Goal: Complete application form

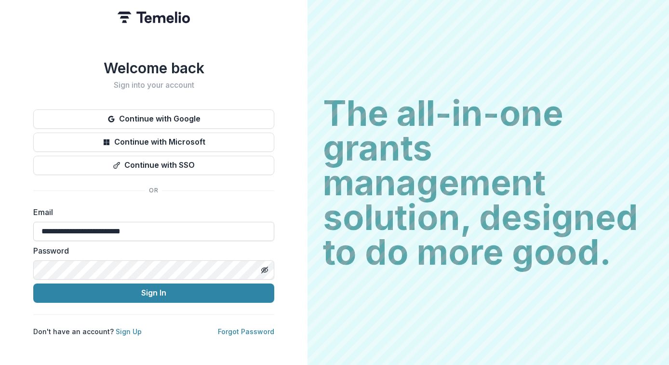
type input "**********"
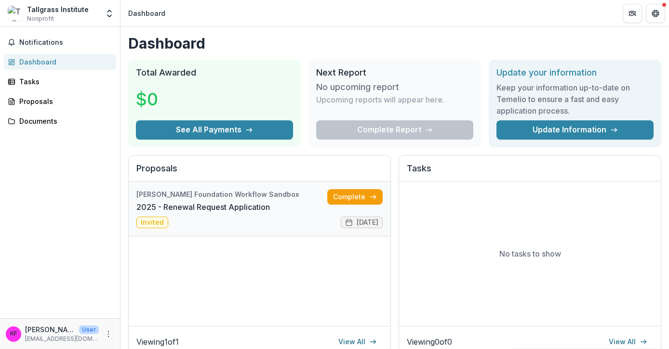
scroll to position [1, 0]
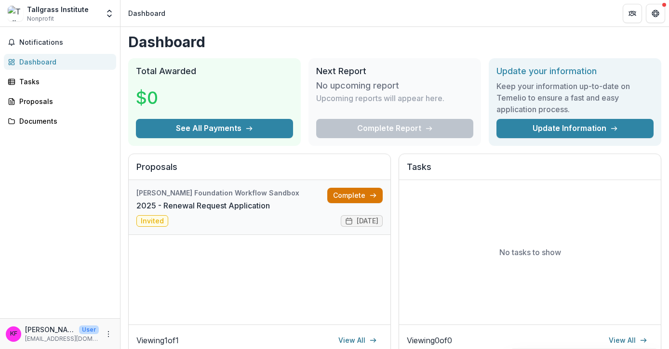
click at [348, 193] on link "Complete" at bounding box center [354, 195] width 55 height 15
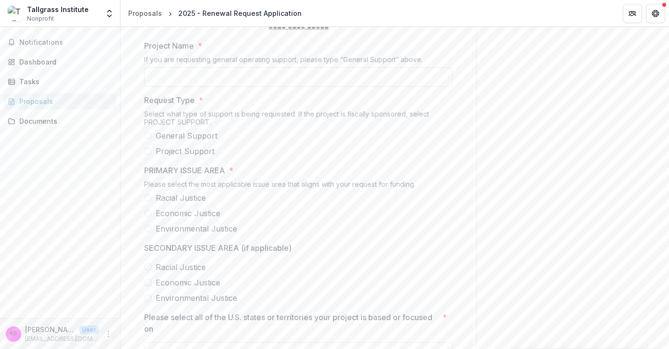
scroll to position [486, 0]
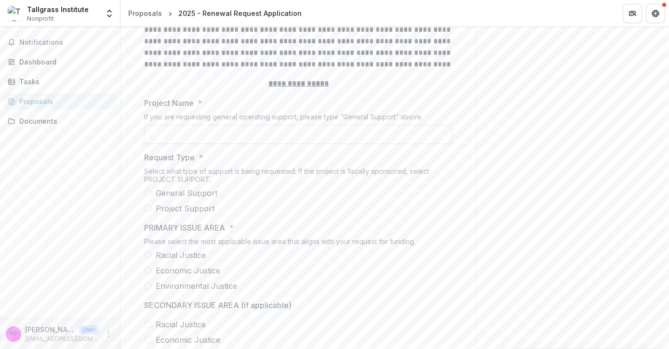
click at [273, 140] on input "Project Name *" at bounding box center [298, 134] width 308 height 19
click at [198, 199] on span "General Support" at bounding box center [187, 193] width 62 height 12
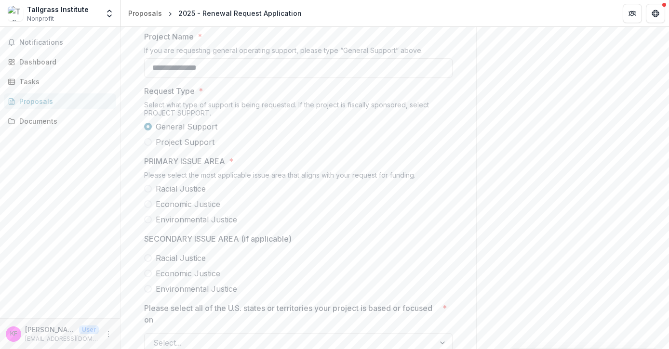
scroll to position [565, 0]
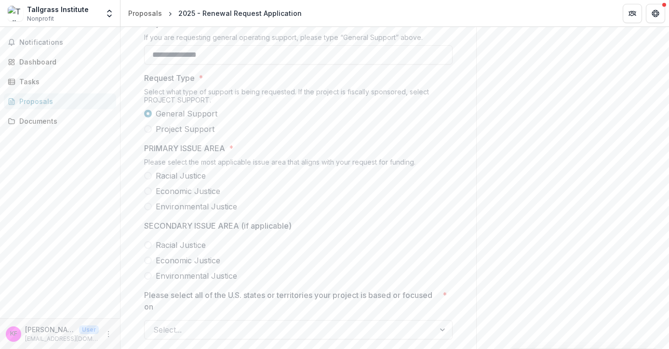
click at [196, 211] on span "Environmental Justice" at bounding box center [196, 207] width 81 height 12
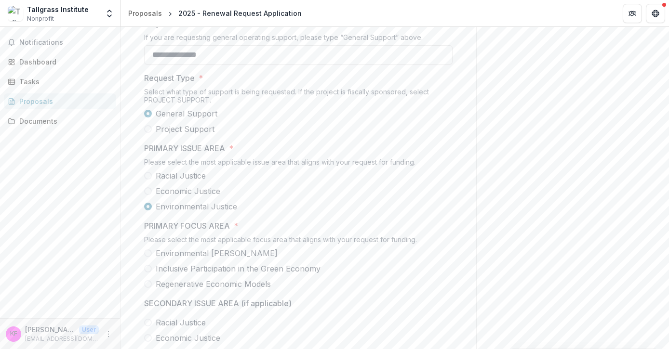
click at [193, 196] on span "Economic Justice" at bounding box center [188, 192] width 65 height 12
click at [192, 210] on span "Environmental Justice" at bounding box center [196, 207] width 81 height 12
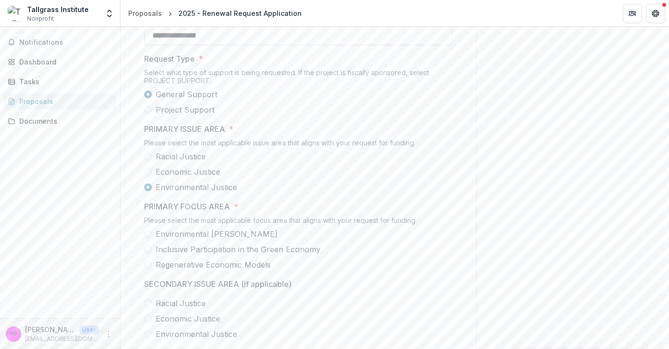
scroll to position [589, 0]
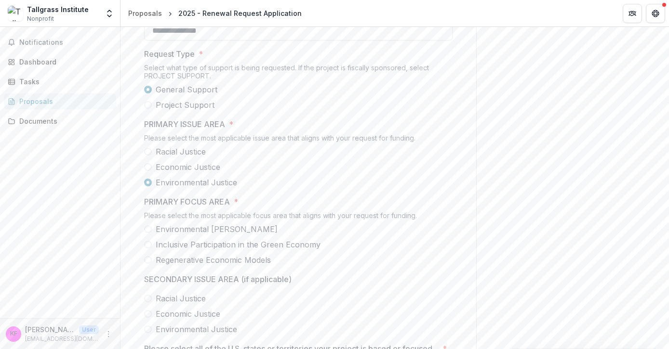
click at [176, 251] on span "Inclusive Participation in the Green Economy" at bounding box center [238, 245] width 165 height 12
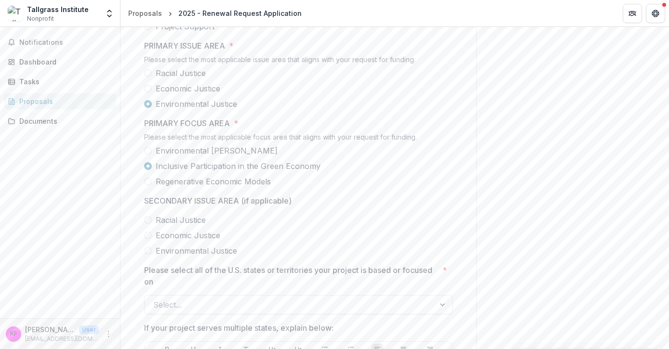
scroll to position [669, 0]
click at [179, 222] on span "Racial Justice" at bounding box center [181, 220] width 50 height 12
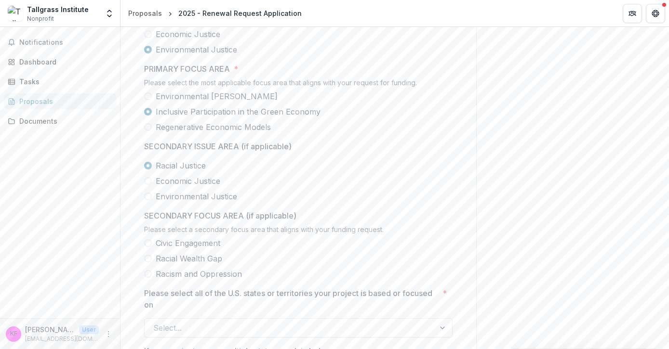
scroll to position [725, 0]
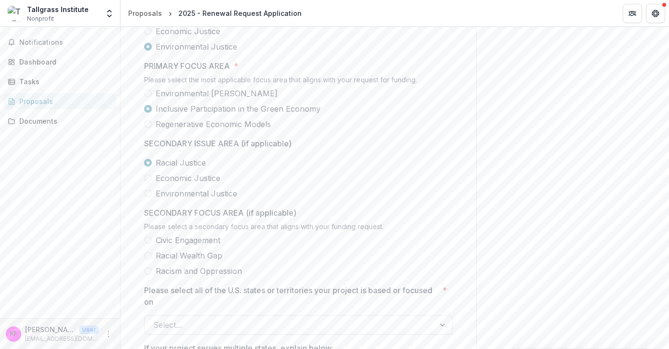
click at [181, 180] on span "Economic Justice" at bounding box center [188, 179] width 65 height 12
click at [181, 166] on span "Racial Justice" at bounding box center [181, 163] width 50 height 12
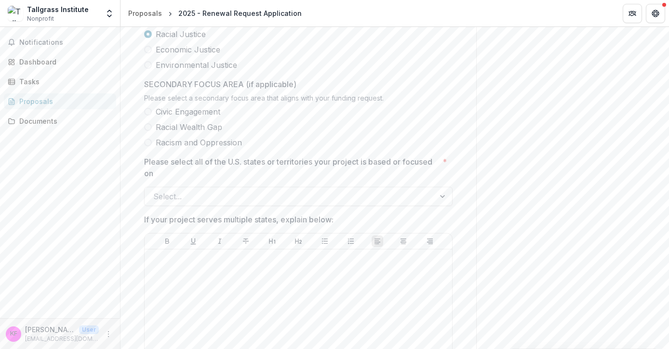
scroll to position [855, 0]
type input "**********"
click at [195, 201] on div at bounding box center [289, 195] width 273 height 13
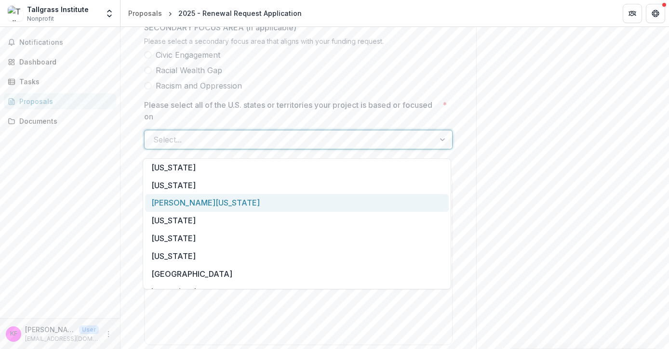
scroll to position [918, 0]
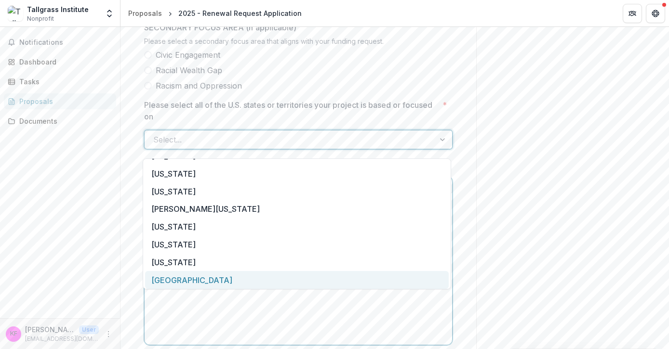
click at [220, 326] on div at bounding box center [298, 269] width 300 height 145
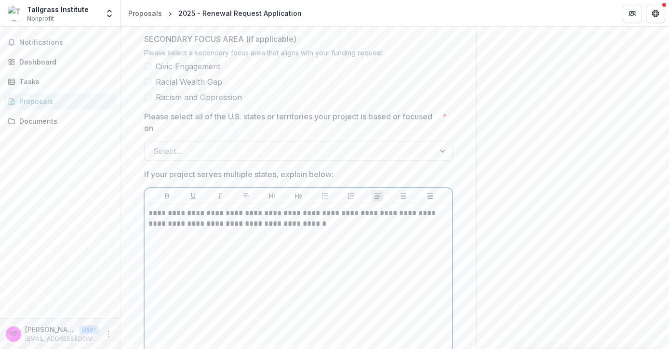
scroll to position [900, 0]
click at [213, 228] on p "**********" at bounding box center [298, 217] width 300 height 21
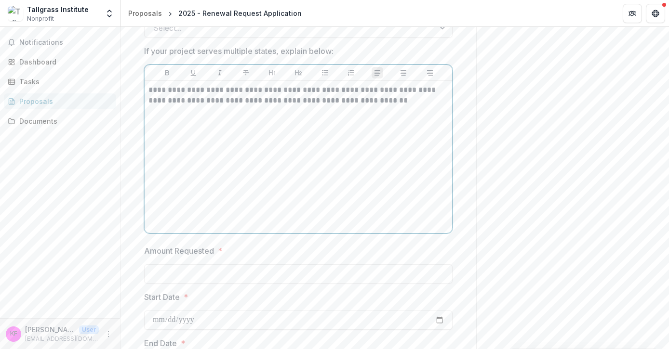
scroll to position [1060, 0]
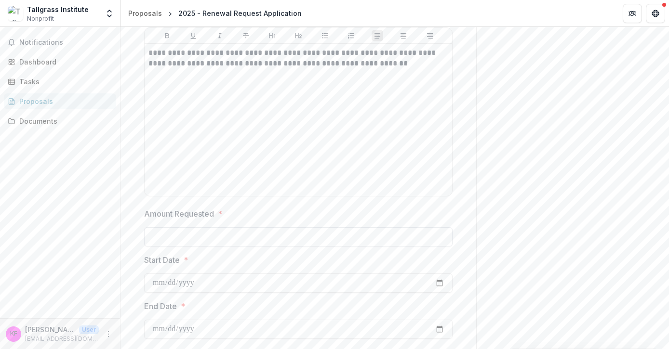
click at [195, 241] on input "Amount Requested *" at bounding box center [298, 237] width 308 height 19
type input "********"
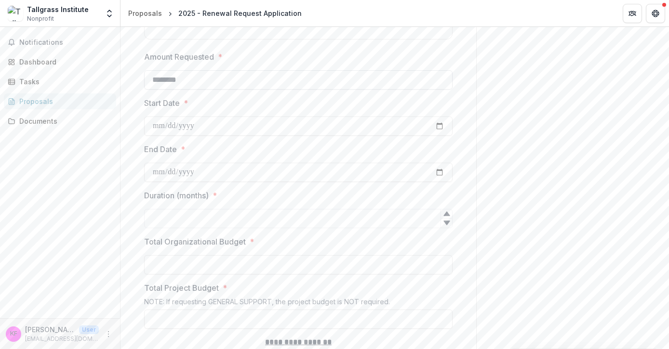
scroll to position [1222, 0]
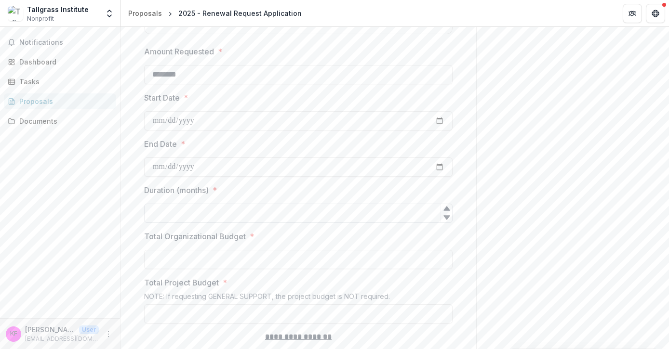
drag, startPoint x: 268, startPoint y: 204, endPoint x: 268, endPoint y: 210, distance: 6.3
click at [268, 204] on div at bounding box center [298, 202] width 308 height 4
click at [268, 213] on input "Duration (months) *" at bounding box center [298, 213] width 308 height 19
click at [444, 211] on icon at bounding box center [446, 209] width 6 height 4
type input "**"
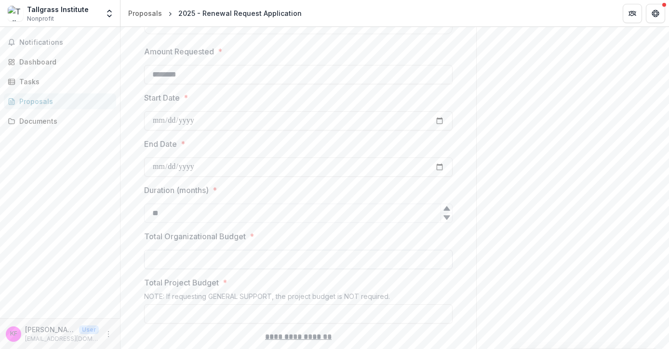
click at [268, 264] on input "Total Organizational Budget *" at bounding box center [298, 259] width 308 height 19
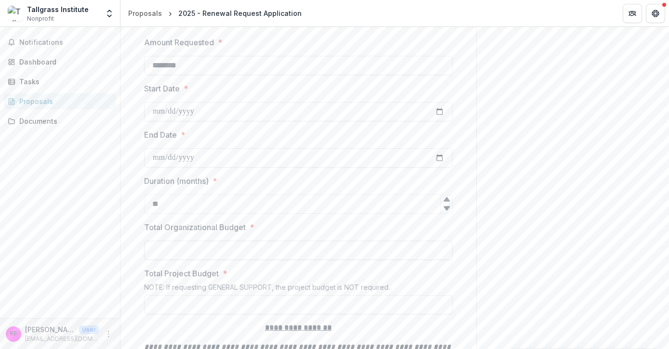
scroll to position [1235, 0]
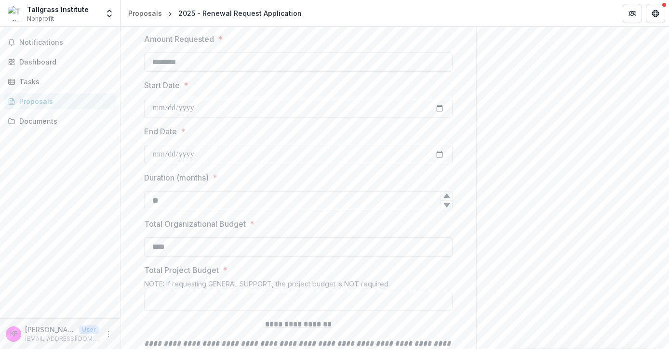
click at [252, 227] on span "*" at bounding box center [252, 224] width 4 height 12
click at [252, 238] on input "****" at bounding box center [298, 247] width 308 height 19
click at [247, 226] on label "Total Organizational Budget *" at bounding box center [295, 224] width 303 height 12
click at [247, 238] on input "****" at bounding box center [298, 247] width 308 height 19
click at [213, 249] on input "****" at bounding box center [298, 247] width 308 height 19
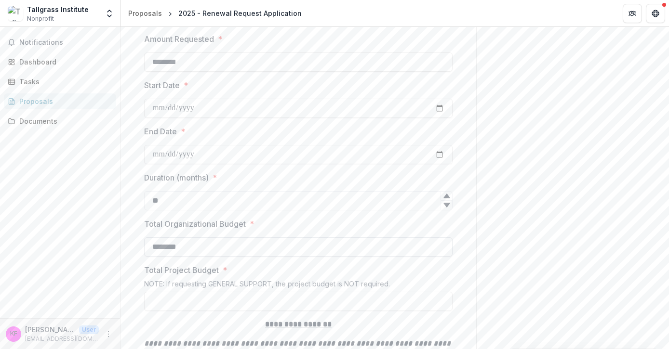
type input "**********"
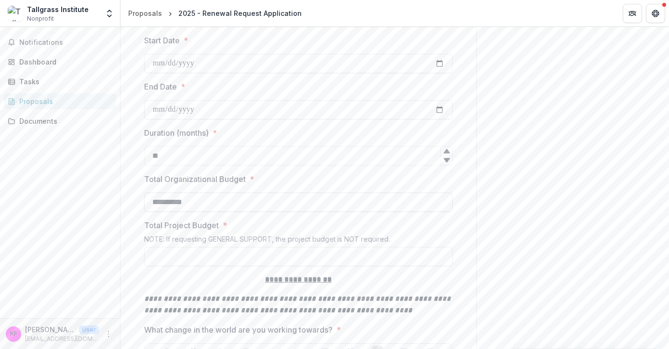
scroll to position [1287, 0]
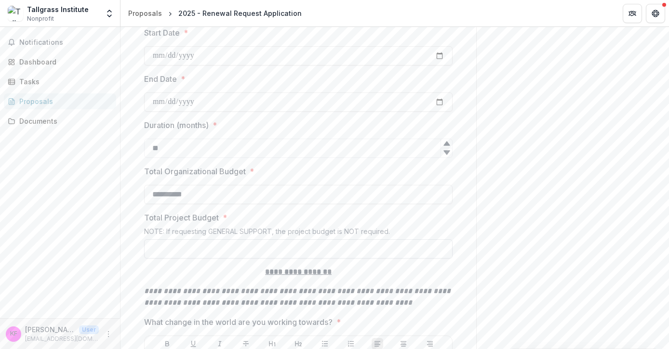
click at [213, 254] on input "Total Project Budget *" at bounding box center [298, 249] width 308 height 19
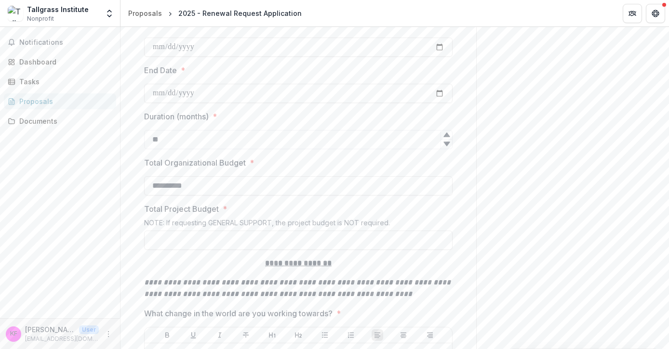
scroll to position [1302, 0]
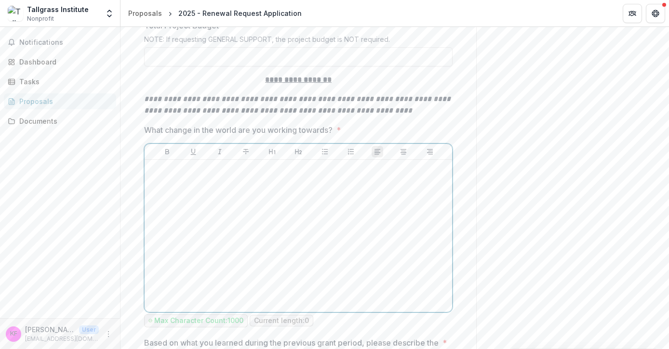
type input "**"
click at [204, 240] on div at bounding box center [298, 236] width 300 height 145
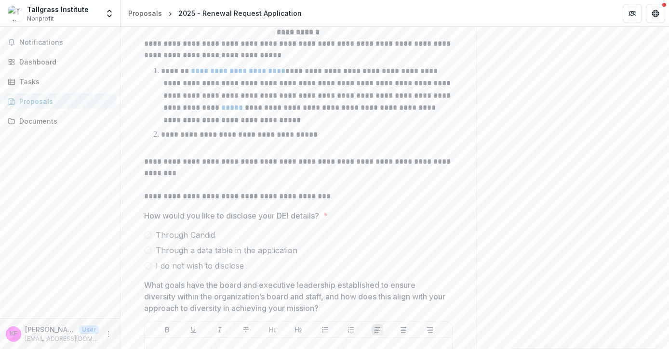
scroll to position [5204, 0]
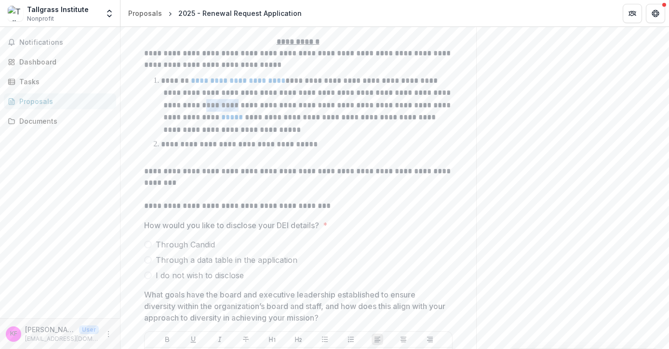
click at [222, 121] on link "*****" at bounding box center [233, 117] width 24 height 7
click at [304, 146] on p "**********" at bounding box center [239, 144] width 157 height 7
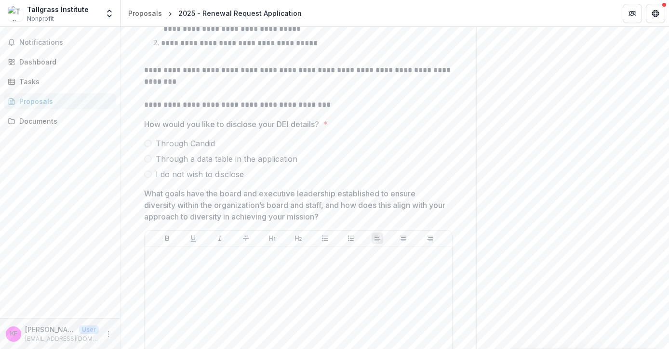
scroll to position [5307, 0]
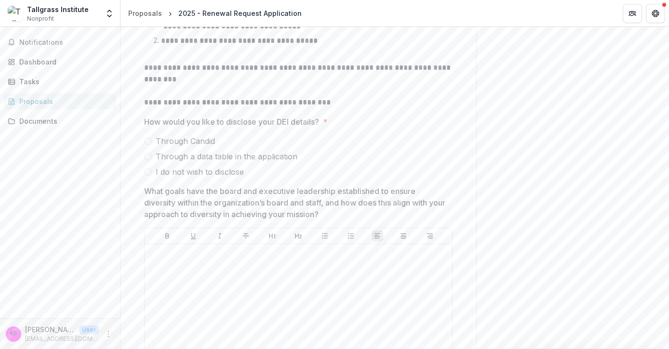
click at [242, 162] on span "Through a data table in the application" at bounding box center [227, 157] width 142 height 12
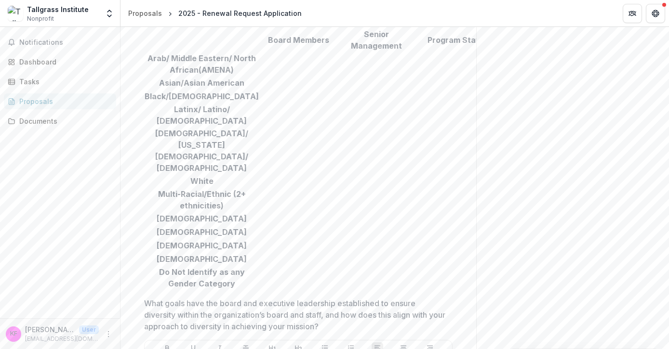
scroll to position [5483, 0]
click at [338, 72] on input "Please provide the number of board and staff:" at bounding box center [376, 66] width 77 height 12
click at [259, 162] on td at bounding box center [298, 152] width 78 height 47
click at [260, 69] on input "Please provide the number of board and staff:" at bounding box center [298, 64] width 77 height 12
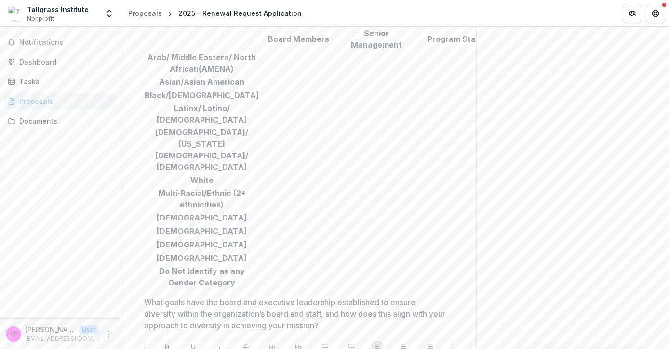
click at [260, 156] on input "Please provide the number of board and staff:" at bounding box center [298, 151] width 77 height 12
type input "*"
click at [260, 177] on input "Please provide the number of board and staff:" at bounding box center [298, 181] width 77 height 12
type input "*"
click at [260, 218] on input "Please provide the number of board and staff:" at bounding box center [298, 219] width 77 height 12
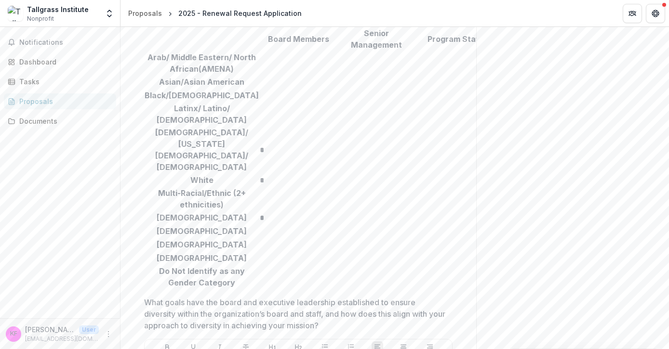
type input "*"
click at [260, 231] on input "Please provide the number of board and staff:" at bounding box center [298, 232] width 77 height 12
type input "*"
click at [338, 69] on input "Please provide the number of board and staff:" at bounding box center [376, 64] width 77 height 12
click at [338, 153] on input "Please provide the number of board and staff:" at bounding box center [376, 151] width 77 height 12
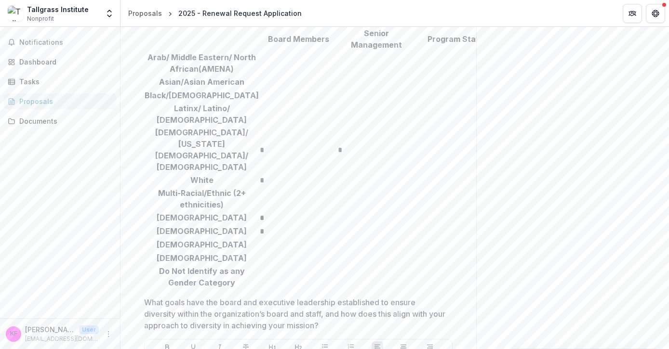
type input "*"
click at [416, 155] on input "Please provide the number of board and staff:" at bounding box center [454, 151] width 77 height 12
type input "*"
click at [338, 175] on input "Please provide the number of board and staff:" at bounding box center [376, 181] width 77 height 12
type input "*"
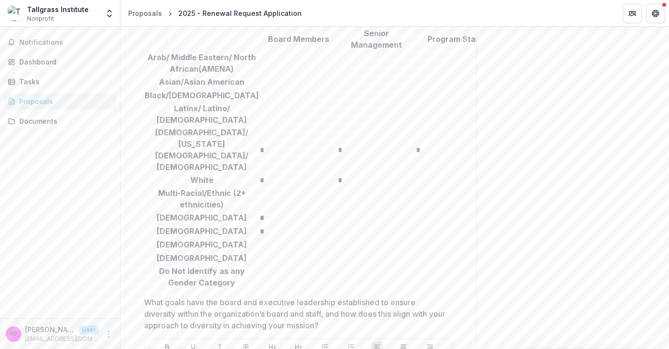
click at [416, 176] on input "Please provide the number of board and staff:" at bounding box center [454, 181] width 77 height 12
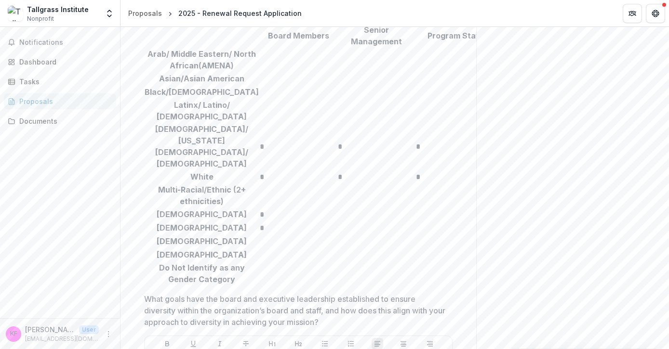
scroll to position [5489, 0]
type input "*"
click at [338, 212] on input "Please provide the number of board and staff:" at bounding box center [376, 215] width 77 height 12
type input "*"
click at [416, 214] on input "Please provide the number of board and staff:" at bounding box center [454, 215] width 77 height 12
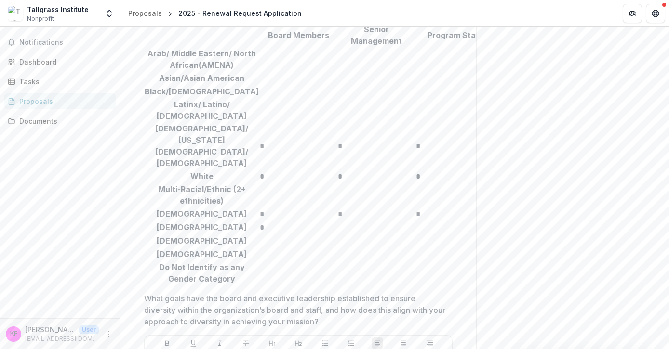
type input "*"
click at [338, 226] on input "Please provide the number of board and staff:" at bounding box center [376, 228] width 77 height 12
type input "*"
click at [416, 228] on input "Please provide the number of board and staff:" at bounding box center [454, 228] width 77 height 12
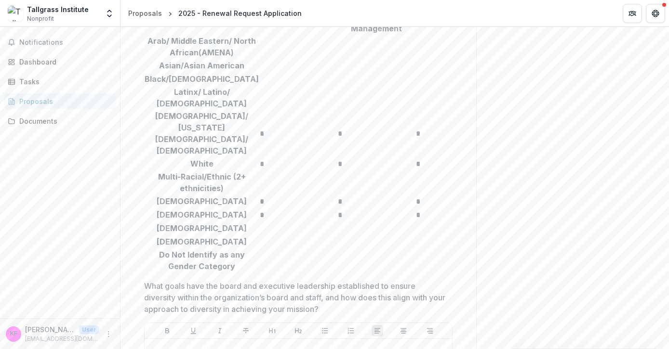
scroll to position [5504, 0]
type input "*"
click at [416, 256] on input "Please provide the number of board and staff:" at bounding box center [454, 259] width 77 height 12
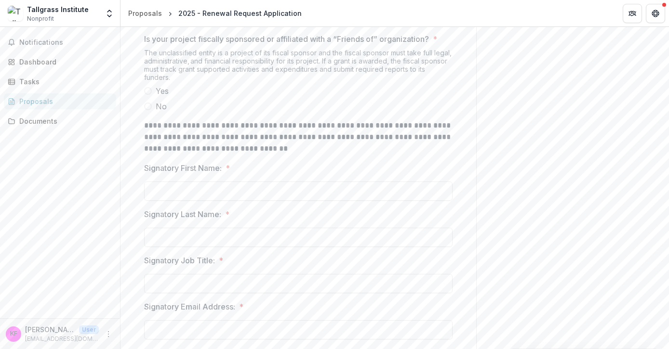
scroll to position [6034, 0]
click at [161, 85] on span "Yes" at bounding box center [162, 91] width 13 height 12
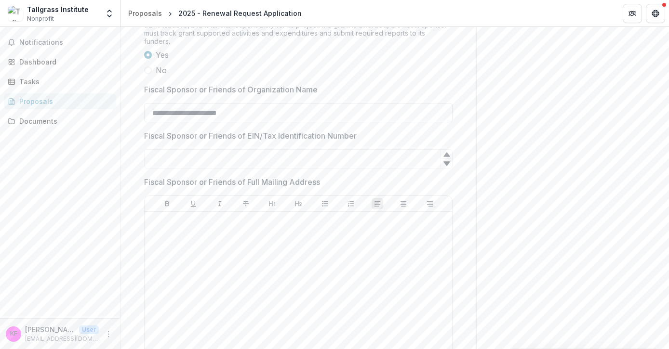
scroll to position [6071, 0]
click at [221, 148] on input "Fiscal Sponsor or Friends of EIN/Tax Identification Number" at bounding box center [298, 157] width 308 height 19
paste input "**********"
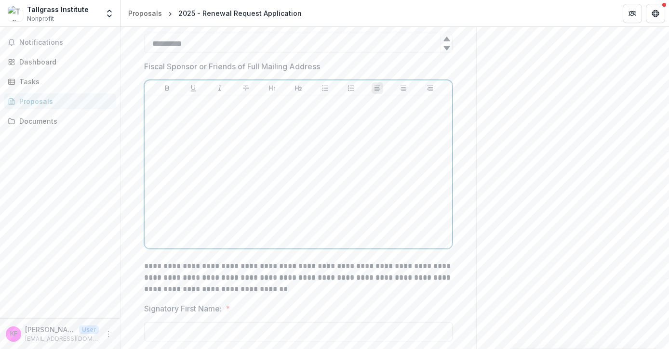
type input "**"
click at [319, 190] on div at bounding box center [298, 172] width 300 height 145
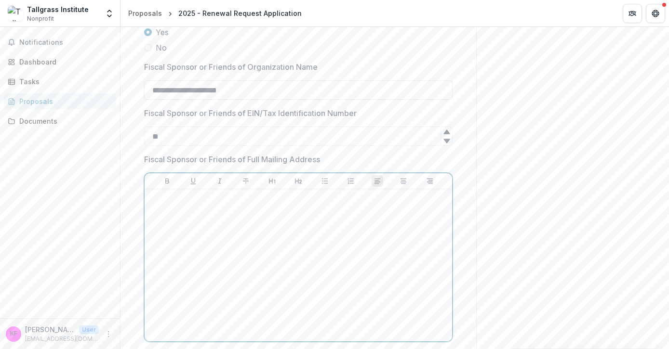
scroll to position [6088, 0]
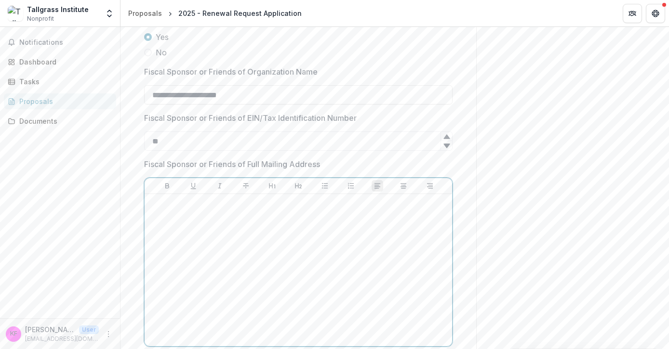
click at [375, 202] on div at bounding box center [298, 270] width 300 height 145
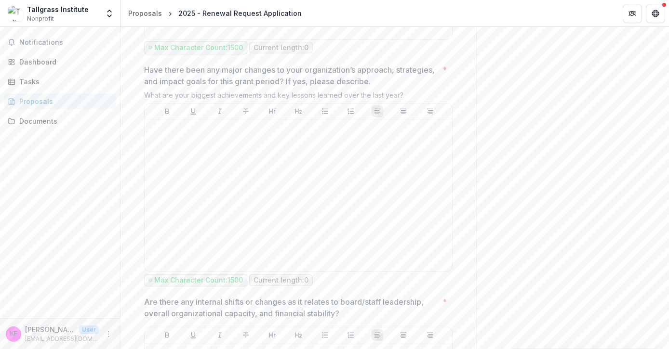
scroll to position [2710, 0]
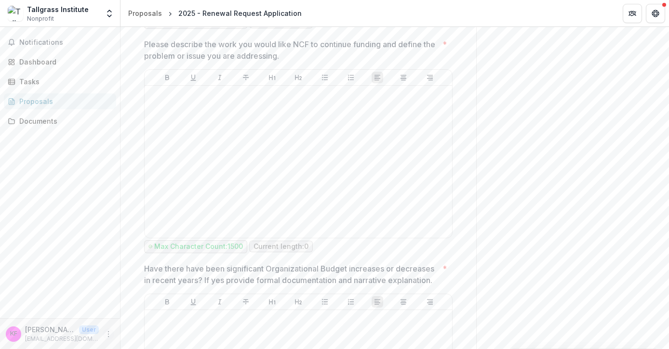
click at [106, 336] on icon "More" at bounding box center [109, 335] width 8 height 8
click at [141, 336] on button "Logout" at bounding box center [171, 330] width 103 height 16
